Goal: Task Accomplishment & Management: Manage account settings

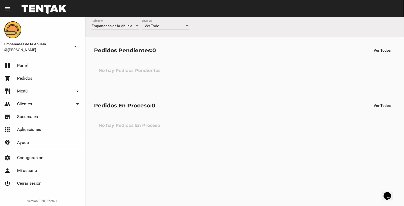
click at [171, 22] on div "-- Ver Todo -- Sucursal" at bounding box center [166, 24] width 48 height 10
click at [158, 43] on span "Lomas de Zamora" at bounding box center [166, 48] width 48 height 11
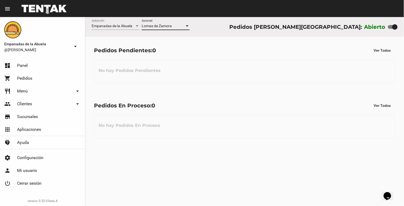
click at [240, 157] on div "Empanadas de la Abuela Aplicación [PERSON_NAME] Sucursal Pedidos [PERSON_NAME][…" at bounding box center [244, 111] width 319 height 189
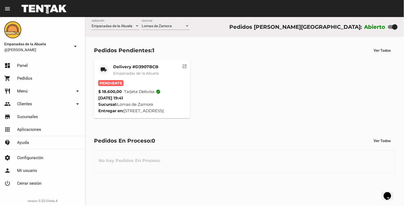
click at [142, 100] on mat-card-content "Pendiente $ 18.600,00 Tarjeta debvisa check_circle [DATE] 19:41 Sucursal: [PERS…" at bounding box center [142, 97] width 88 height 34
click at [143, 75] on span "Empanadas de la Abuela" at bounding box center [136, 73] width 46 height 5
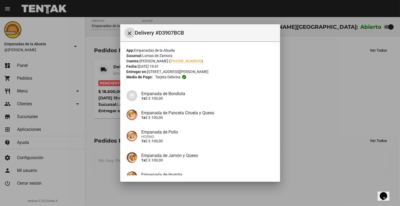
scroll to position [76, 0]
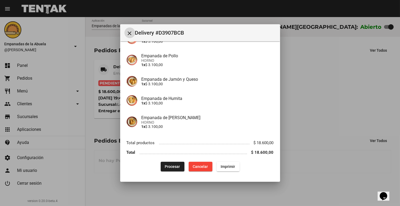
click at [171, 165] on span "Procesar" at bounding box center [172, 166] width 15 height 4
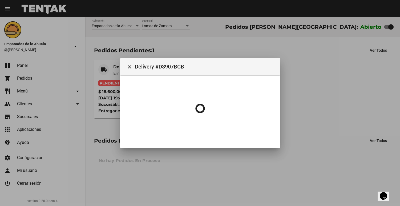
scroll to position [0, 0]
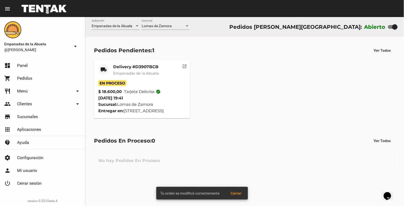
click at [110, 71] on mat-card-header "local_shipping Delivery #D3907BCB Empanadas de la Abuela" at bounding box center [142, 72] width 88 height 16
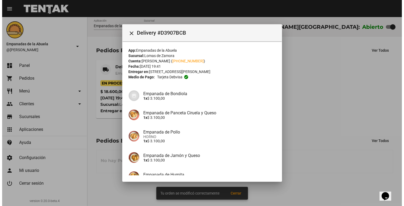
scroll to position [76, 0]
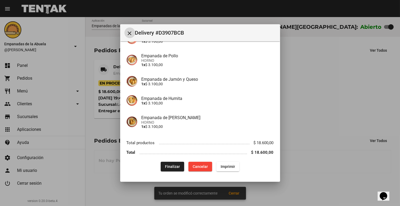
click at [231, 166] on span "Imprimir" at bounding box center [228, 166] width 14 height 4
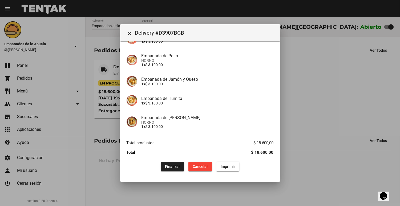
click at [343, 152] on div at bounding box center [200, 103] width 400 height 206
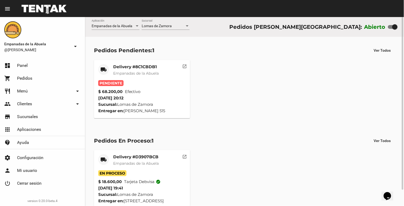
drag, startPoint x: 204, startPoint y: 47, endPoint x: 195, endPoint y: 38, distance: 13.0
click at [203, 47] on div "Pedidos Pendientes: 1 Ver Todos" at bounding box center [244, 51] width 301 height 10
click at [181, 29] on div "Lomas de Zamora Sucursal" at bounding box center [166, 24] width 48 height 10
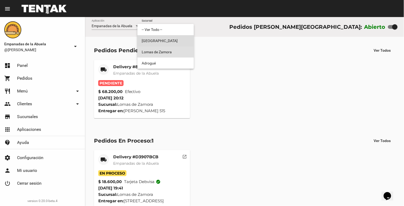
click at [171, 39] on span "[GEOGRAPHIC_DATA]" at bounding box center [166, 40] width 48 height 11
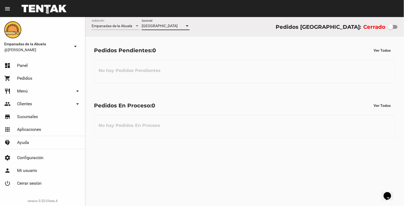
click at [170, 25] on div "[GEOGRAPHIC_DATA]" at bounding box center [163, 26] width 43 height 4
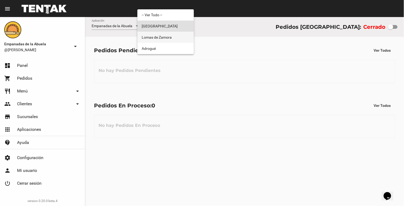
click at [170, 36] on span "Lomas de Zamora" at bounding box center [166, 37] width 48 height 11
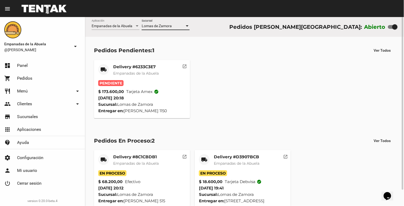
click at [134, 66] on mat-card-title "Delivery #6233C3E7" at bounding box center [136, 66] width 46 height 5
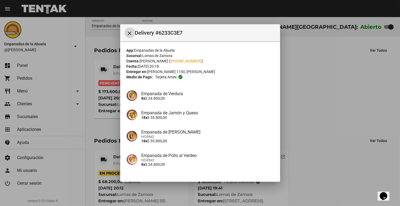
scroll to position [81, 0]
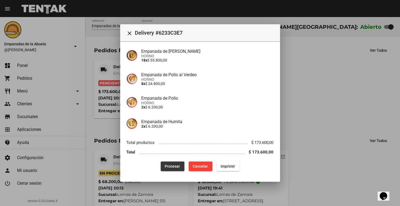
click at [169, 168] on button "Procesar" at bounding box center [173, 166] width 24 height 10
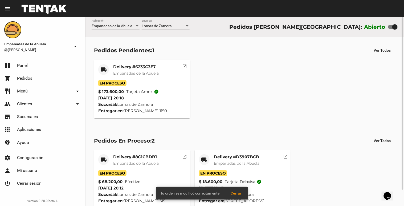
click at [136, 70] on div "Delivery #6233C3E7 Empanadas de la Abuela" at bounding box center [136, 72] width 46 height 16
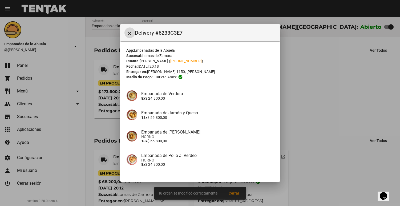
scroll to position [81, 0]
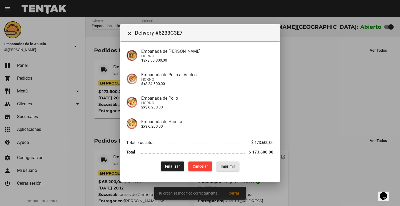
click at [231, 164] on span "Imprimir" at bounding box center [228, 166] width 14 height 4
click at [130, 33] on mat-icon "close" at bounding box center [130, 33] width 6 height 6
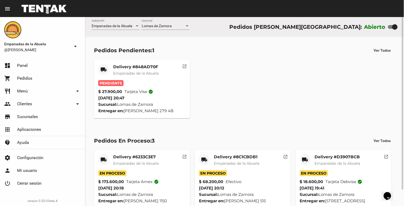
click at [139, 62] on mat-card "local_shipping Delivery #848AD70F Empanadas de la Abuela Pendiente $ 27.900,00 …" at bounding box center [142, 89] width 96 height 58
click at [138, 79] on div "Delivery #848AD70F Empanadas de la Abuela" at bounding box center [136, 72] width 46 height 16
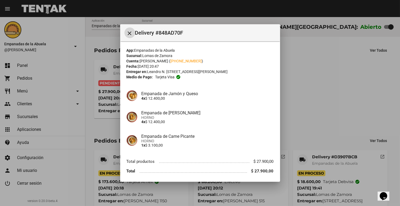
scroll to position [19, 0]
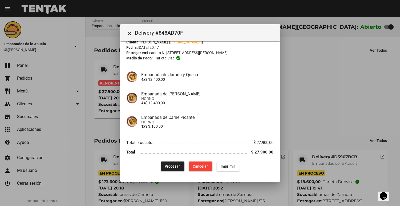
click at [161, 159] on div "App: Empanadas de la Abuela Sucursal: [PERSON_NAME] Cuenta: [PERSON_NAME] ( [PH…" at bounding box center [200, 100] width 147 height 142
click at [161, 164] on button "Procesar" at bounding box center [173, 166] width 24 height 10
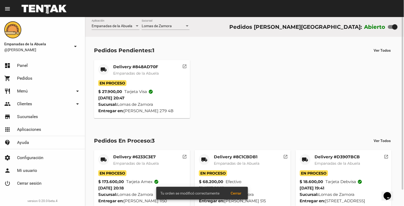
click at [124, 73] on span "Empanadas de la Abuela" at bounding box center [136, 73] width 46 height 5
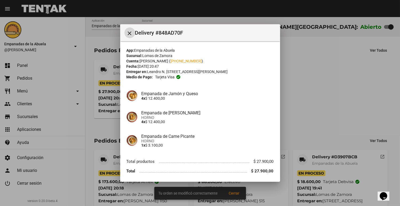
scroll to position [19, 0]
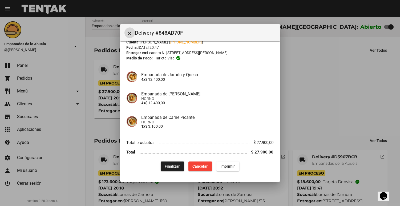
click at [225, 169] on button "Imprimir" at bounding box center [227, 166] width 23 height 10
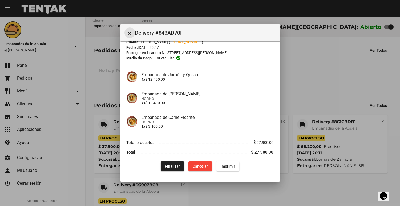
click at [130, 32] on mat-icon "close" at bounding box center [130, 33] width 6 height 6
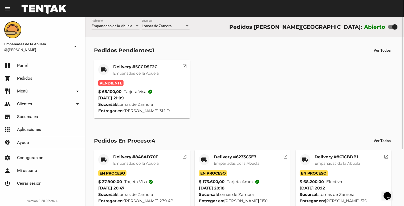
click at [127, 75] on span "Empanadas de la Abuela" at bounding box center [136, 73] width 46 height 5
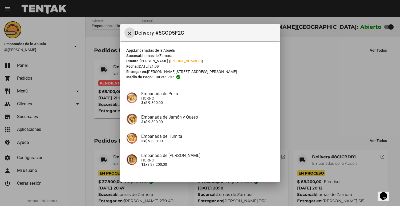
scroll to position [38, 0]
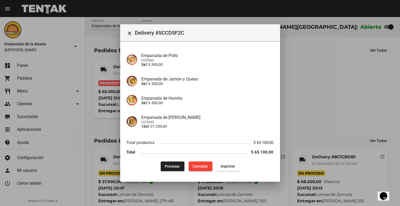
click at [156, 167] on div "Procesar Cancelar Imprimir" at bounding box center [200, 166] width 147 height 10
click at [161, 168] on button "Procesar" at bounding box center [173, 166] width 24 height 10
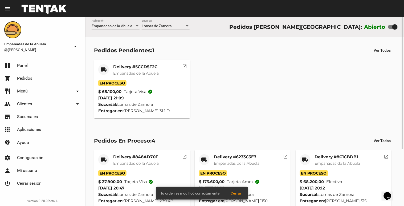
click at [131, 75] on span "Empanadas de la Abuela" at bounding box center [136, 73] width 46 height 5
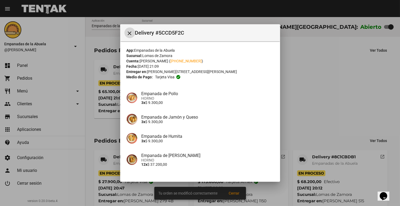
scroll to position [38, 0]
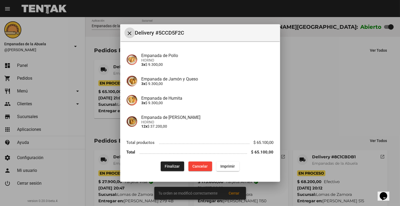
click at [230, 169] on button "Imprimir" at bounding box center [227, 166] width 23 height 10
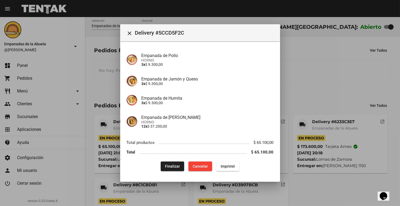
click at [357, 58] on div at bounding box center [200, 103] width 400 height 206
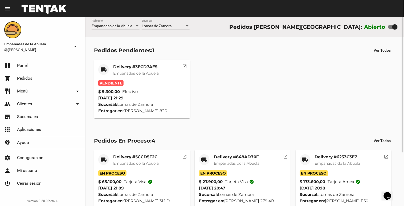
click at [159, 68] on mat-card-title "Delivery #3ECD7AE5" at bounding box center [136, 66] width 46 height 5
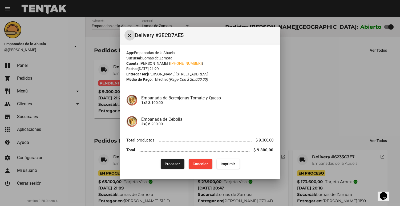
click at [163, 164] on button "Procesar" at bounding box center [173, 164] width 24 height 10
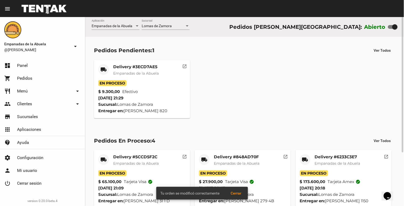
click at [116, 71] on span "Empanadas de la Abuela" at bounding box center [136, 73] width 46 height 5
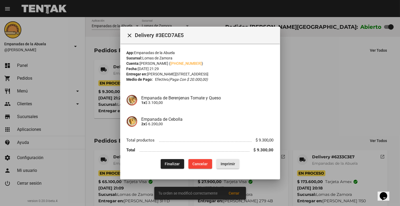
click at [219, 163] on button "Imprimir" at bounding box center [227, 164] width 23 height 10
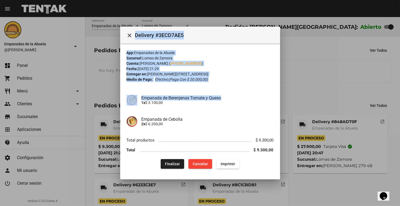
drag, startPoint x: 310, startPoint y: 76, endPoint x: 240, endPoint y: 96, distance: 72.6
click at [240, 96] on div "close Delivery #3ECD7AE5 App: Empanadas de la Abuela Sucursal: [PERSON_NAME][GE…" at bounding box center [200, 103] width 400 height 206
click at [240, 96] on h4 "Empanada de Berenjenas Tomate y Queso" at bounding box center [208, 97] width 132 height 5
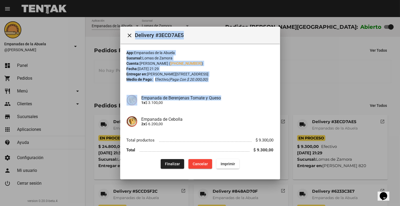
click at [334, 51] on div at bounding box center [200, 103] width 400 height 206
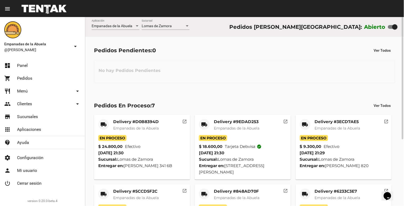
click at [165, 27] on span "Lomas de Zamora" at bounding box center [157, 26] width 30 height 4
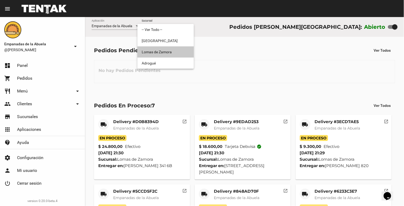
click at [166, 46] on span "Lomas de Zamora" at bounding box center [166, 51] width 48 height 11
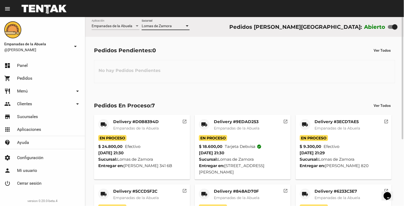
click at [159, 27] on span "Lomas de Zamora" at bounding box center [157, 26] width 30 height 4
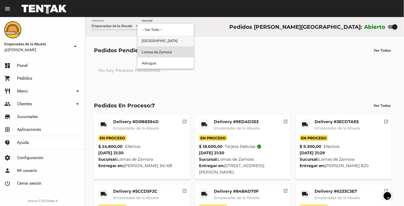
click at [160, 41] on span "[GEOGRAPHIC_DATA]" at bounding box center [166, 40] width 48 height 11
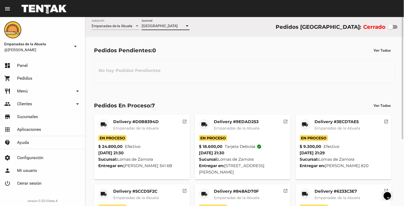
click at [167, 24] on div "[GEOGRAPHIC_DATA]" at bounding box center [163, 26] width 43 height 4
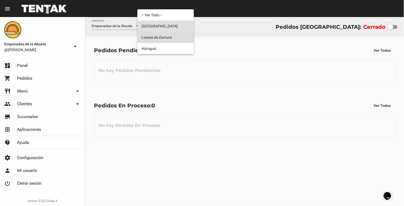
click at [160, 36] on span "Lomas de Zamora" at bounding box center [166, 37] width 48 height 11
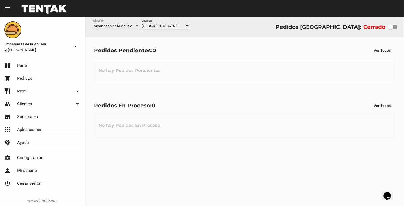
checkbox input "true"
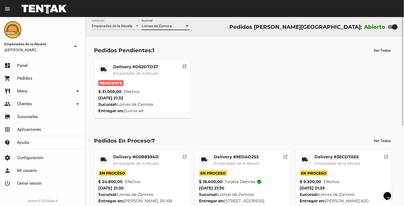
click at [148, 66] on mat-card-title "Delivery #D52D7D37" at bounding box center [136, 66] width 46 height 5
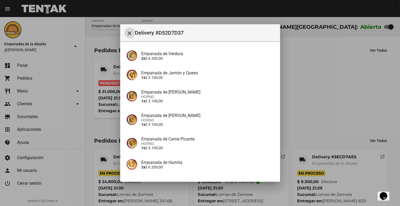
scroll to position [119, 0]
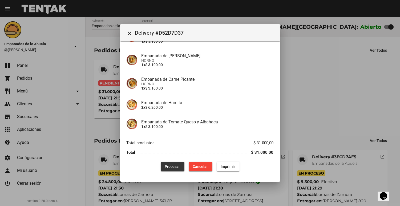
click at [161, 169] on button "Procesar" at bounding box center [173, 167] width 24 height 10
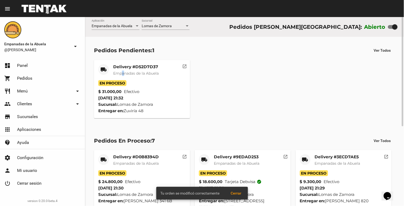
click at [125, 71] on span "Empanadas de la Abuela" at bounding box center [136, 73] width 46 height 5
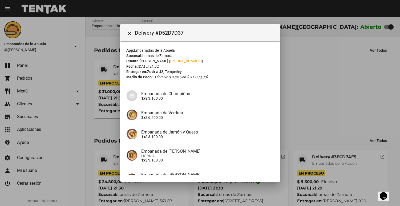
drag, startPoint x: 125, startPoint y: 71, endPoint x: 178, endPoint y: 81, distance: 54.2
click at [178, 81] on div "App: Empanadas de la Abuela Sucursal: [PERSON_NAME] Cuenta: [PERSON_NAME] ( [PH…" at bounding box center [200, 169] width 147 height 243
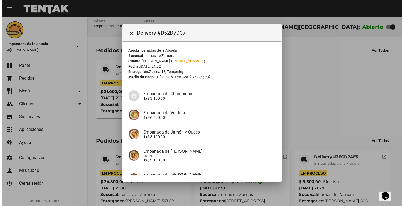
scroll to position [118, 0]
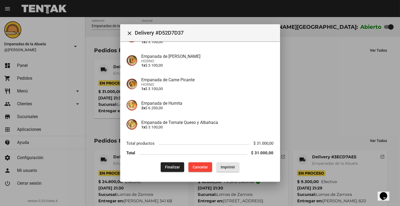
click at [231, 167] on span "Imprimir" at bounding box center [228, 167] width 14 height 4
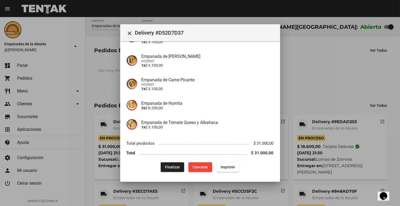
click at [192, 199] on div at bounding box center [200, 103] width 400 height 206
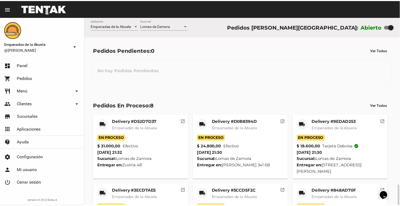
scroll to position [102, 0]
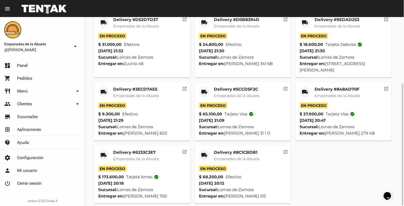
click at [239, 157] on div "Delivery #8C1CBDB1 Empanadas de la Abuela" at bounding box center [237, 158] width 46 height 16
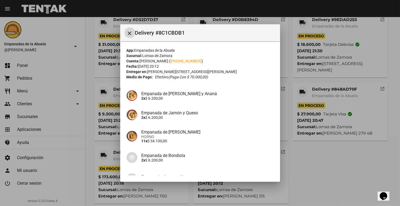
scroll to position [100, 0]
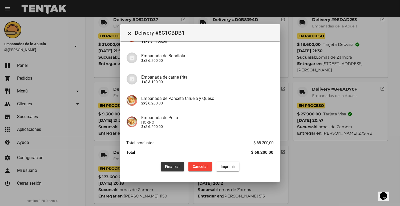
click at [161, 168] on button "Finalizar" at bounding box center [172, 167] width 23 height 10
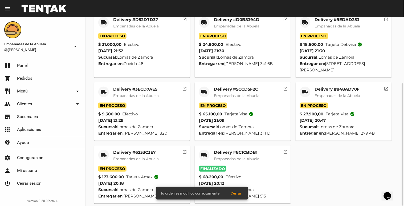
click at [142, 156] on span "Empanadas de la Abuela" at bounding box center [136, 158] width 46 height 5
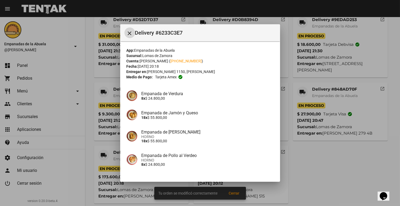
scroll to position [81, 0]
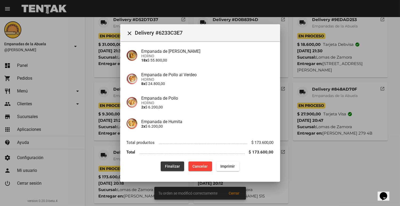
click at [161, 167] on button "Finalizar" at bounding box center [172, 166] width 23 height 10
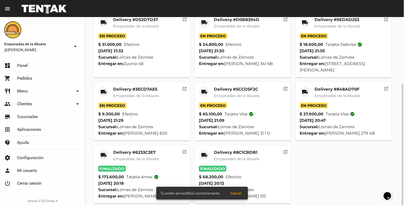
click at [317, 87] on mat-card-title "Delivery #848AD70F" at bounding box center [338, 89] width 46 height 5
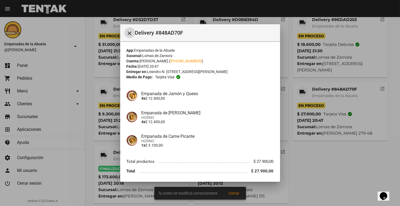
scroll to position [19, 0]
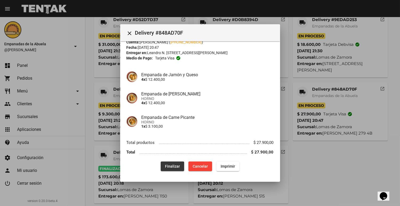
click at [161, 167] on button "Finalizar" at bounding box center [172, 166] width 23 height 10
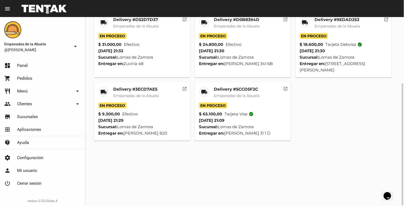
scroll to position [39, 0]
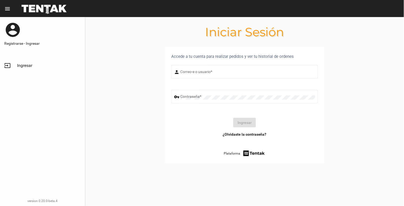
type input "[EMAIL_ADDRESS][DOMAIN_NAME]"
click at [237, 125] on button "Ingresar" at bounding box center [244, 123] width 23 height 10
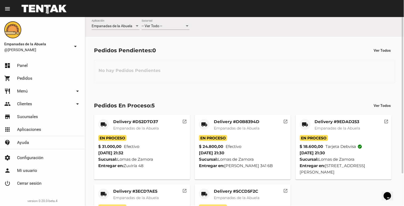
click at [180, 21] on div "-- Ver Todo -- Sucursal" at bounding box center [166, 24] width 48 height 10
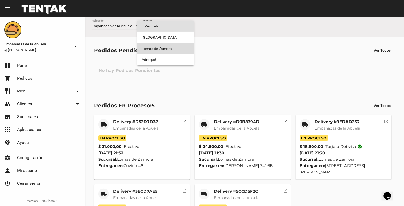
click at [161, 48] on span "Lomas de Zamora" at bounding box center [166, 48] width 48 height 11
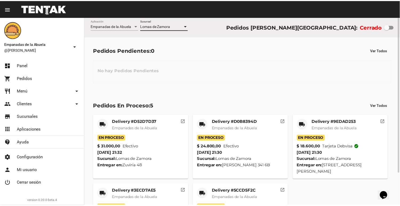
scroll to position [39, 0]
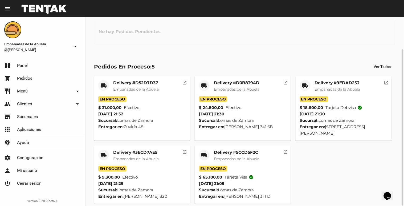
click at [221, 156] on mat-card-subtitle "Empanadas de la Abuela" at bounding box center [237, 158] width 46 height 5
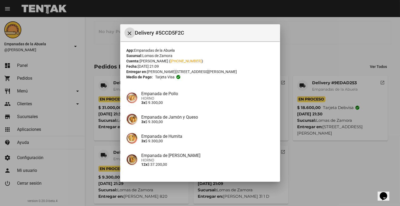
scroll to position [38, 0]
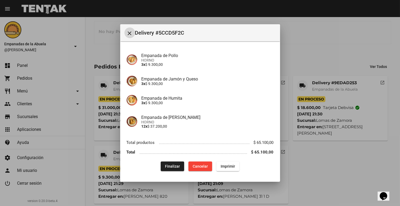
click at [161, 164] on button "Finalizar" at bounding box center [172, 166] width 23 height 10
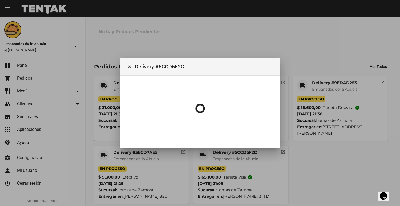
scroll to position [0, 0]
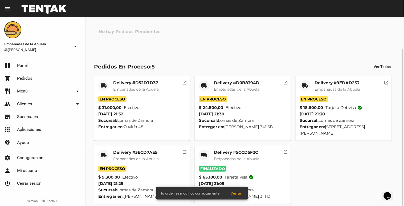
click at [113, 156] on mat-card-subtitle "Empanadas de la Abuela" at bounding box center [136, 158] width 46 height 5
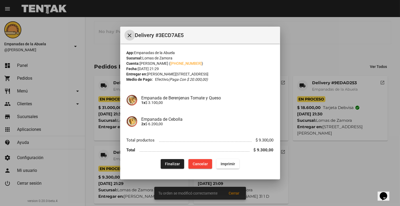
click at [163, 163] on button "Finalizar" at bounding box center [172, 164] width 23 height 10
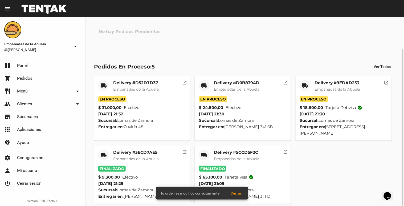
click at [308, 87] on mat-icon "local_shipping" at bounding box center [305, 85] width 6 height 6
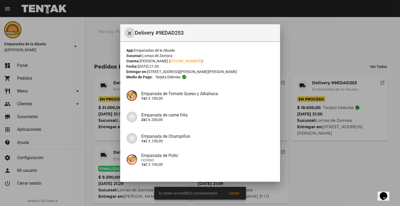
scroll to position [57, 0]
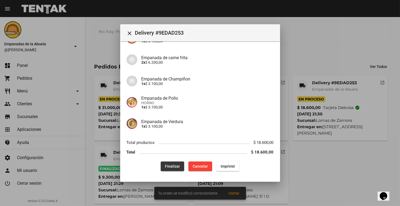
click at [165, 165] on span "Finalizar" at bounding box center [172, 166] width 15 height 4
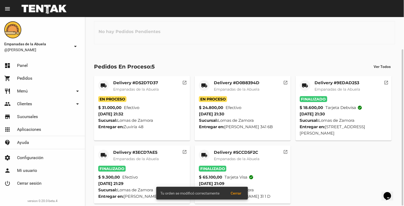
click at [211, 86] on mat-card-header "local_shipping Delivery #D0B8394D Empanadas de [GEOGRAPHIC_DATA]" at bounding box center [243, 88] width 88 height 16
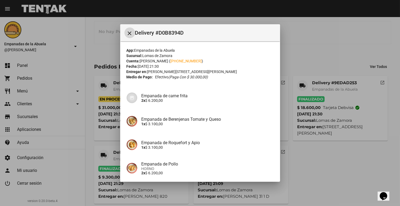
scroll to position [66, 0]
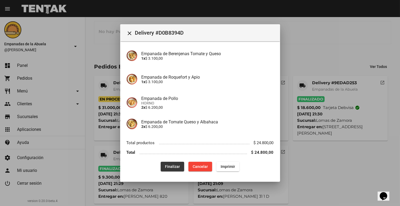
click at [161, 164] on button "Finalizar" at bounding box center [172, 167] width 23 height 10
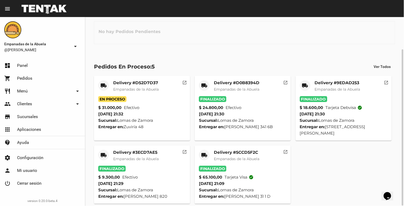
click at [101, 86] on mat-icon "local_shipping" at bounding box center [103, 85] width 6 height 6
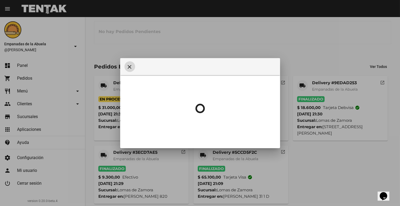
scroll to position [118, 0]
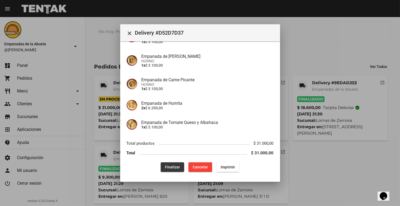
click at [161, 168] on button "Finalizar" at bounding box center [172, 167] width 23 height 10
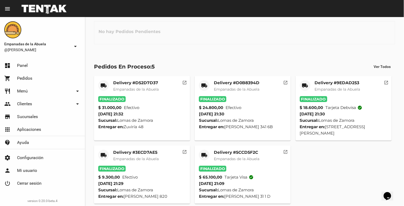
scroll to position [0, 0]
